Goal: Entertainment & Leisure: Browse casually

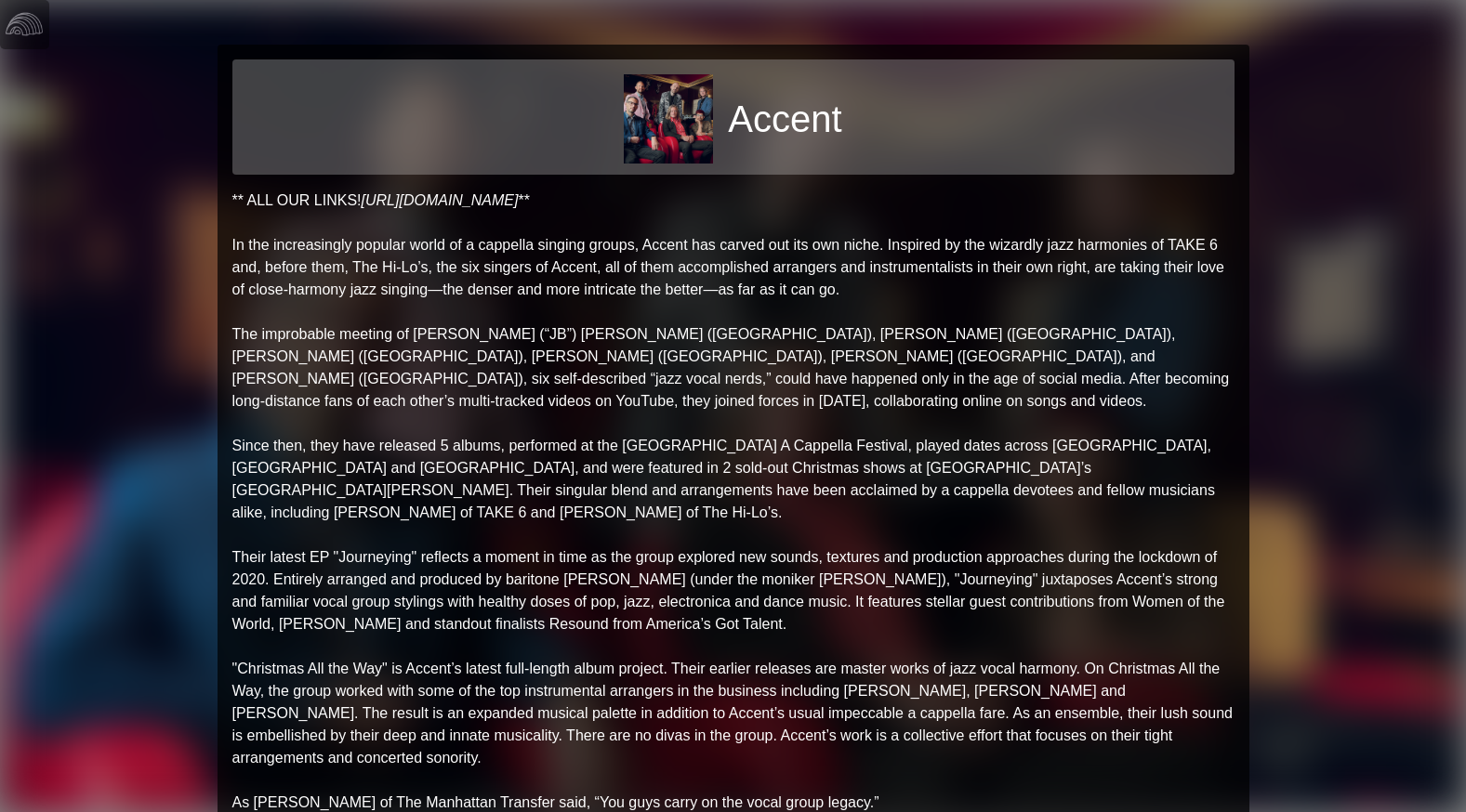
scroll to position [286, 0]
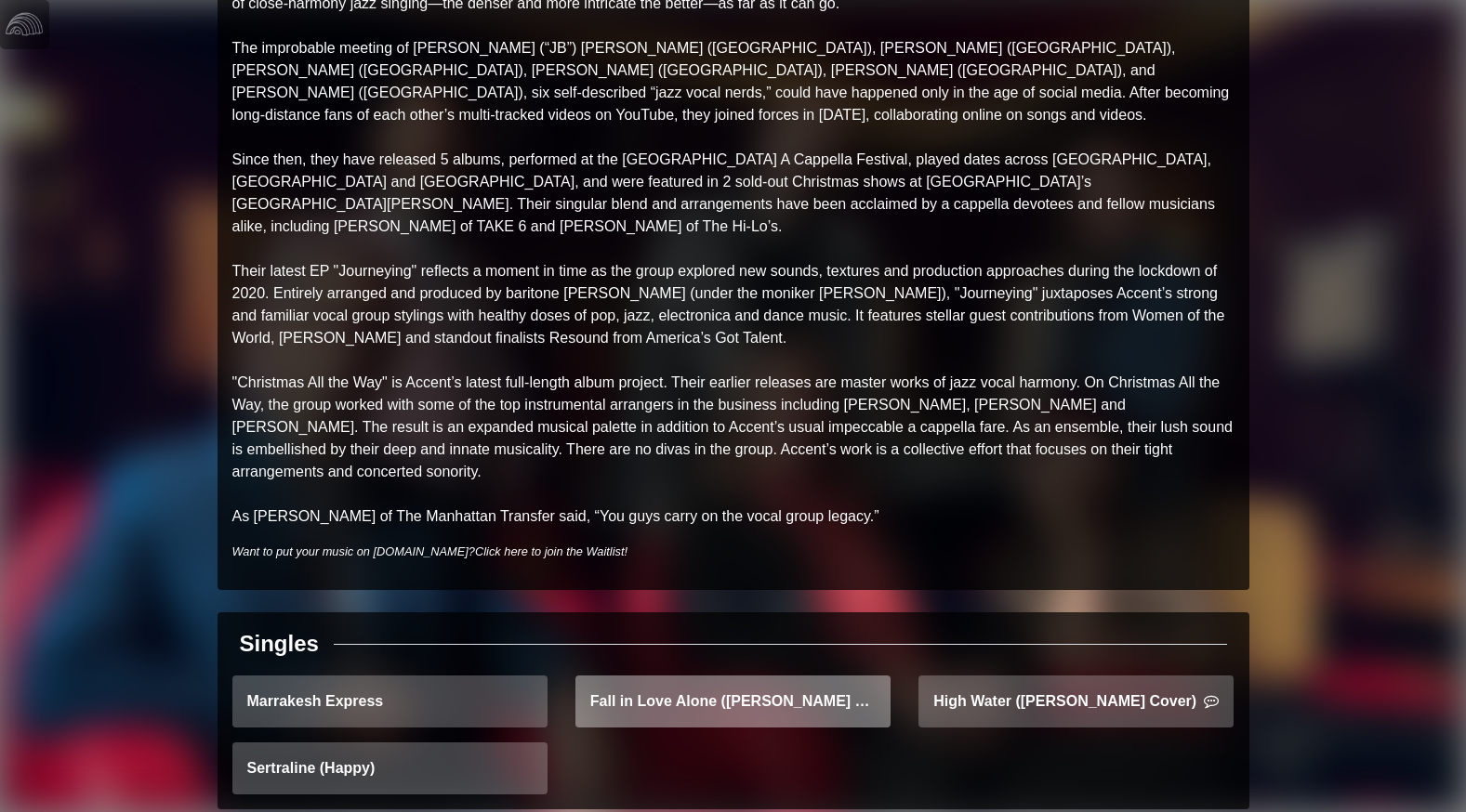
click at [646, 676] on link "Fall in Love Alone ([PERSON_NAME] Cover) - Arrangement Demo" at bounding box center [733, 701] width 315 height 52
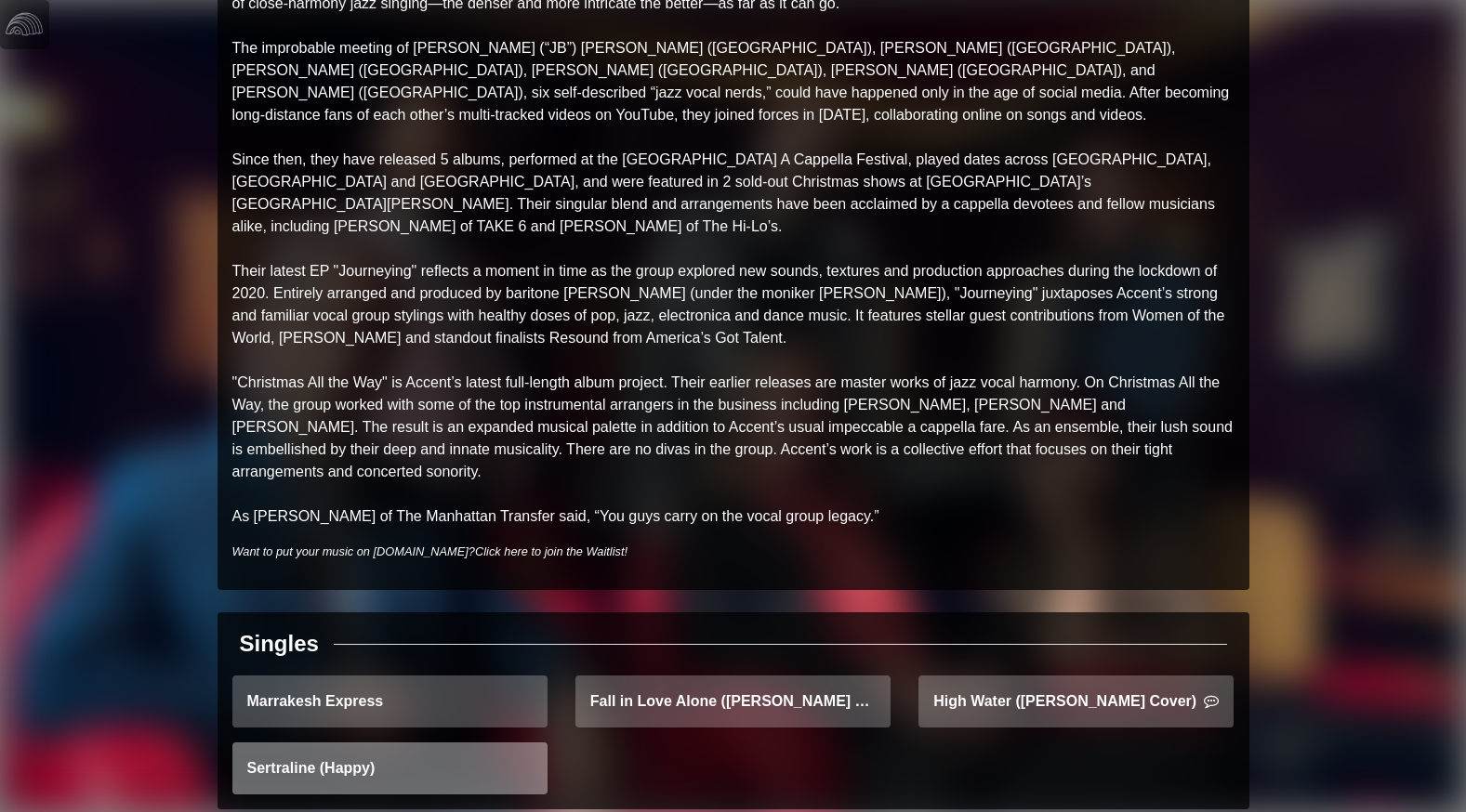
click at [421, 742] on link "Sertraline (Happy)" at bounding box center [390, 768] width 315 height 52
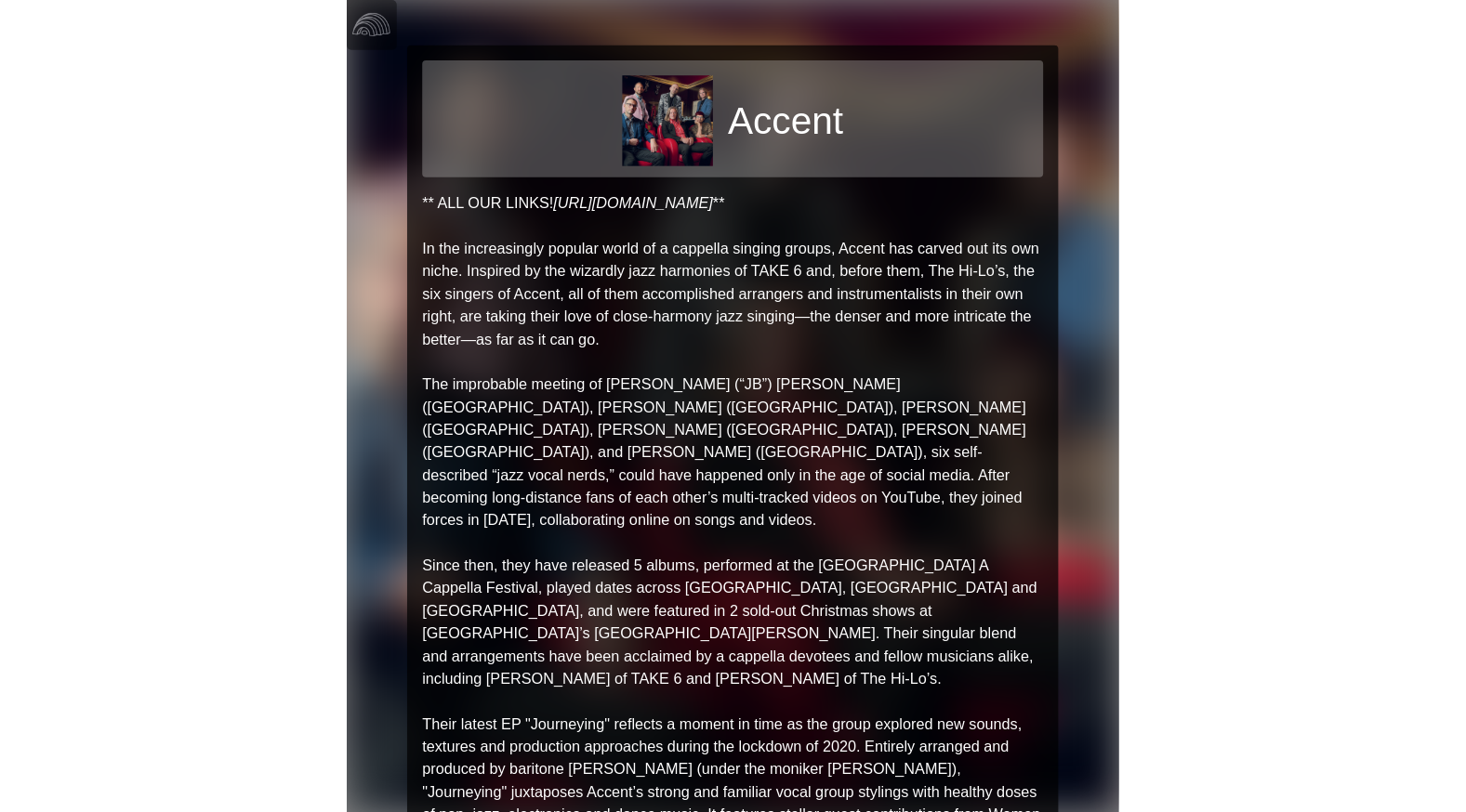
scroll to position [286, 0]
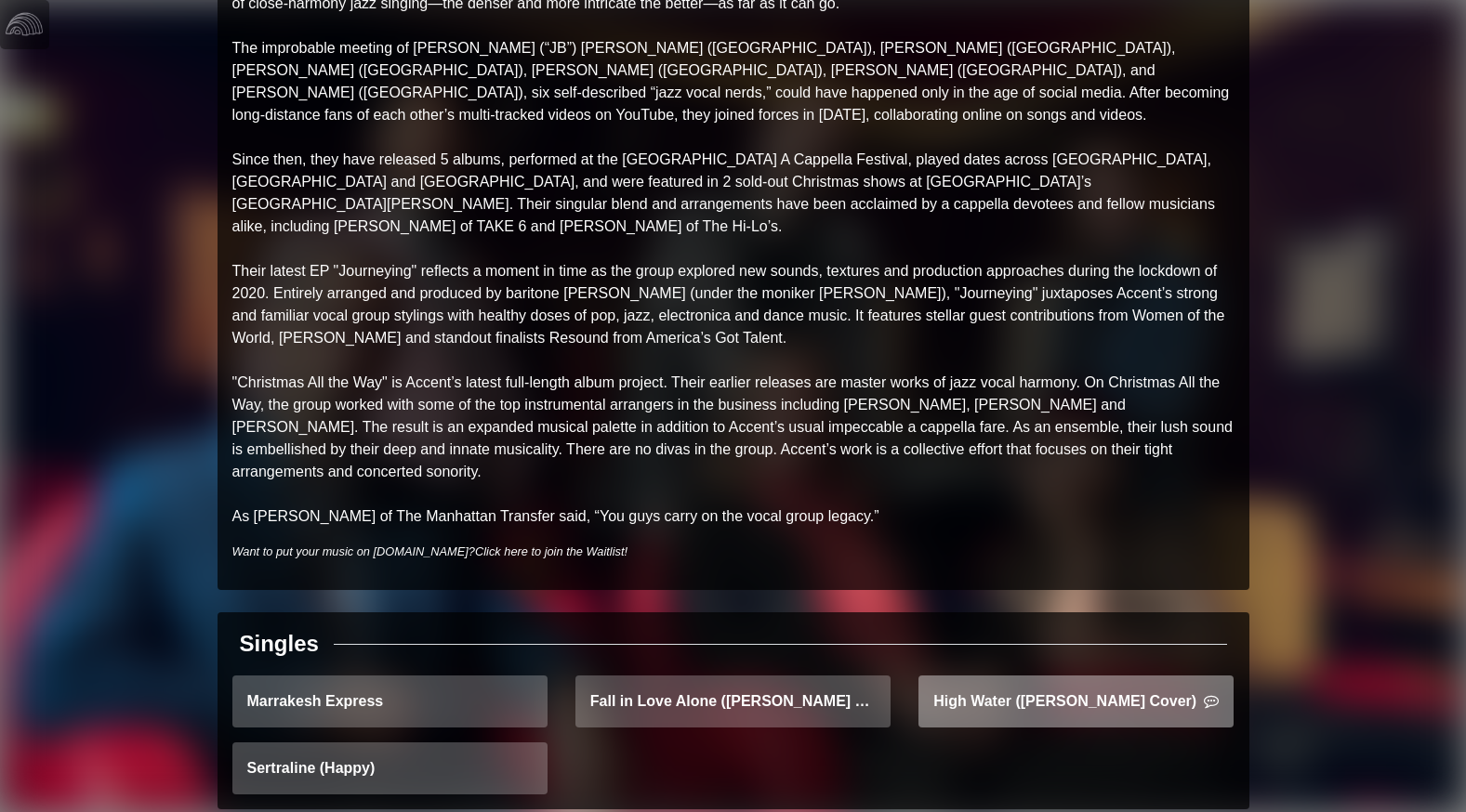
click at [759, 676] on link "High Water ([PERSON_NAME] Cover)" at bounding box center [1076, 701] width 315 height 52
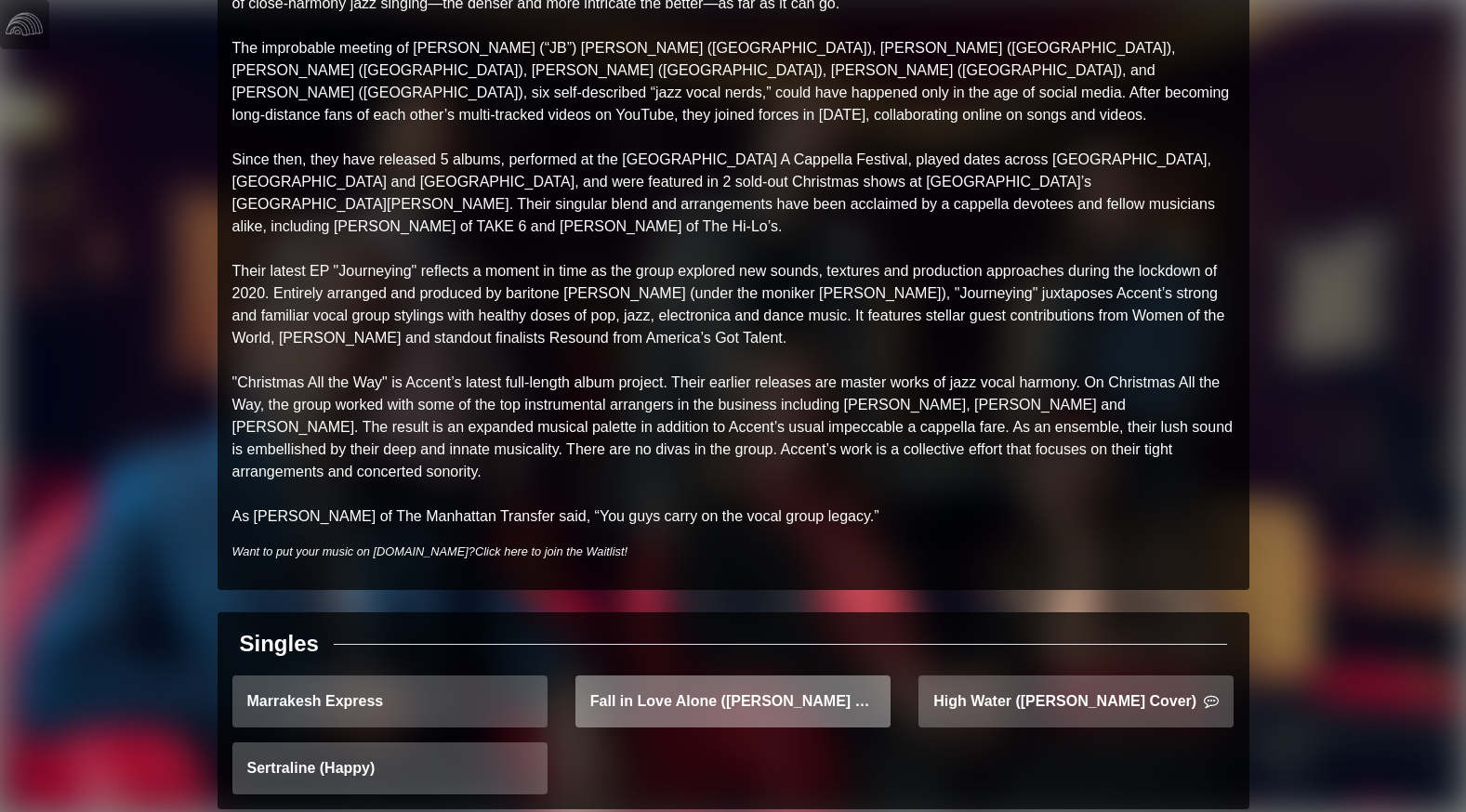
click at [682, 676] on link "Fall in Love Alone ([PERSON_NAME] Cover) - Arrangement Demo" at bounding box center [733, 701] width 315 height 52
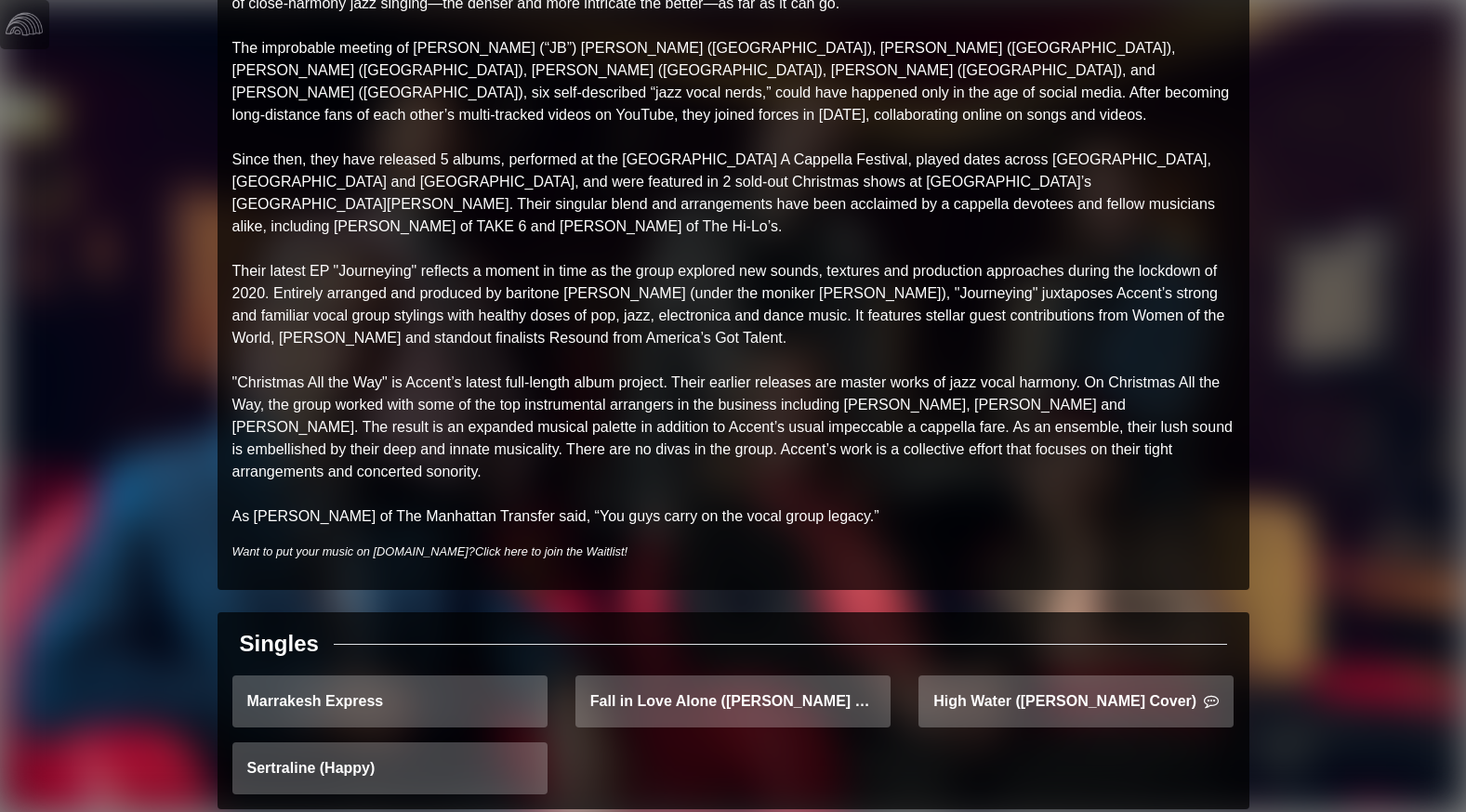
click at [0, 526] on html "Accent ** ALL OUR LINKS! [URL][DOMAIN_NAME] ** In the increasingly popular worl…" at bounding box center [733, 120] width 1466 height 812
